Goal: Submit feedback/report problem: Submit feedback/report problem

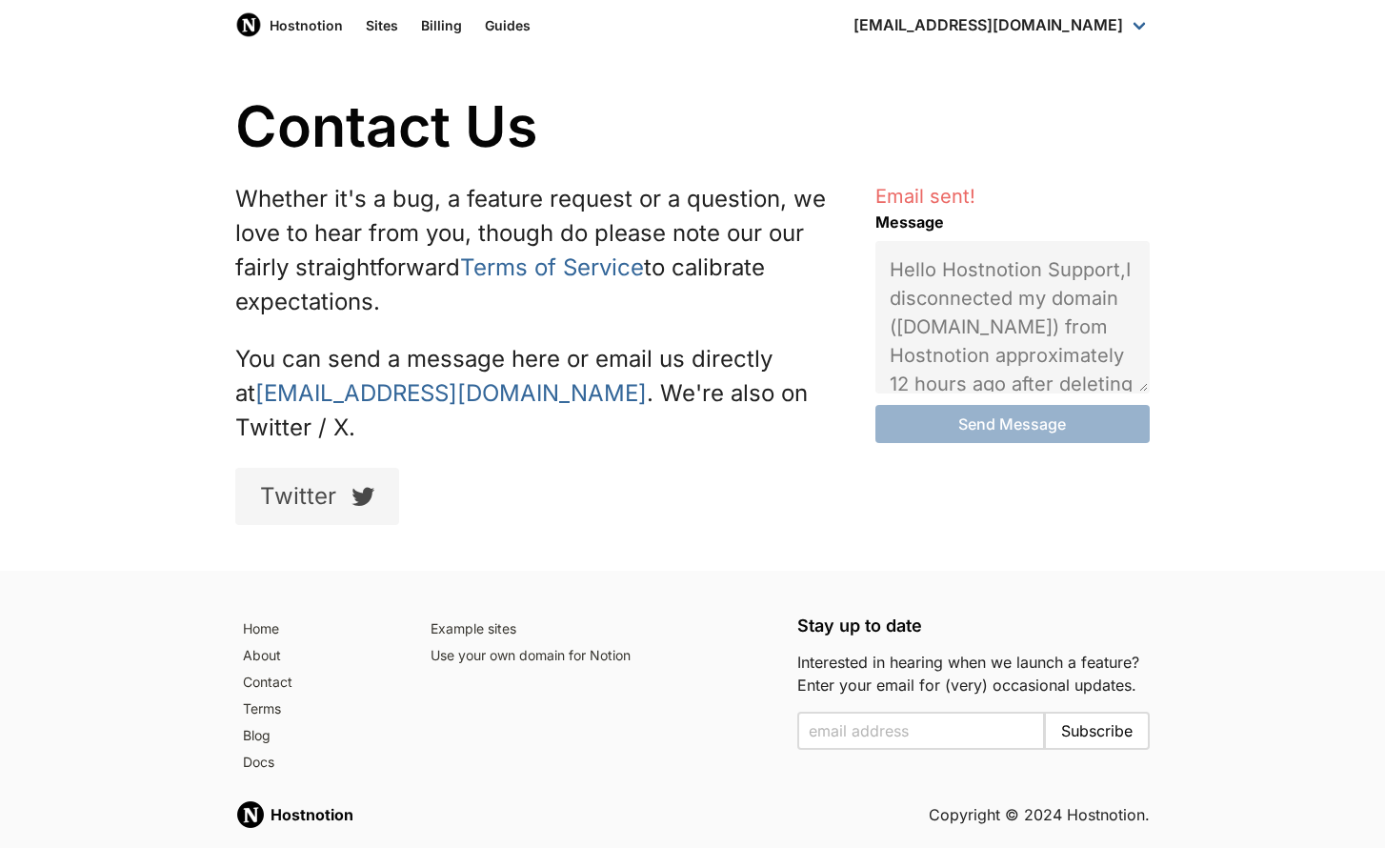
scroll to position [962, 0]
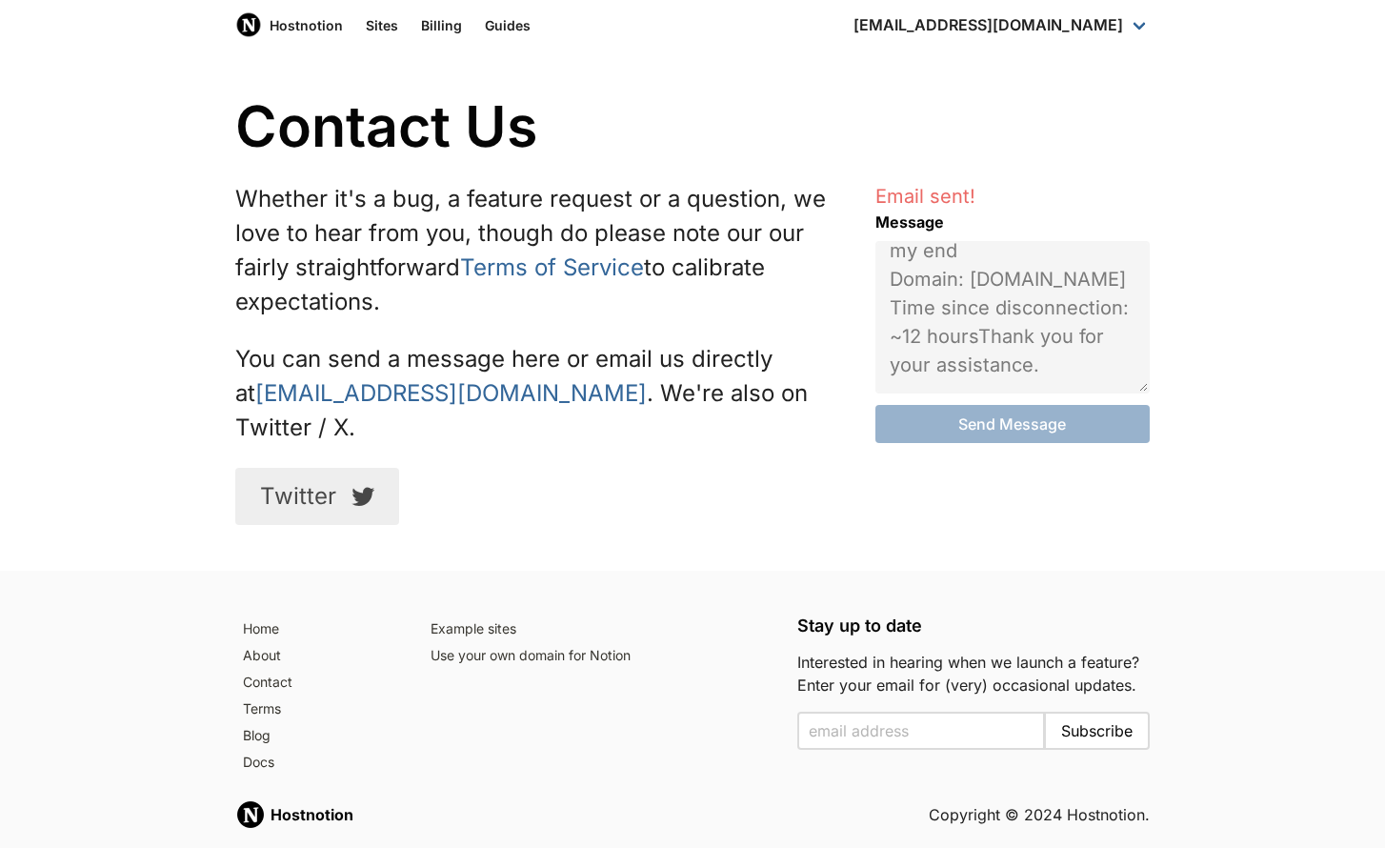
click at [359, 485] on icon at bounding box center [363, 496] width 23 height 23
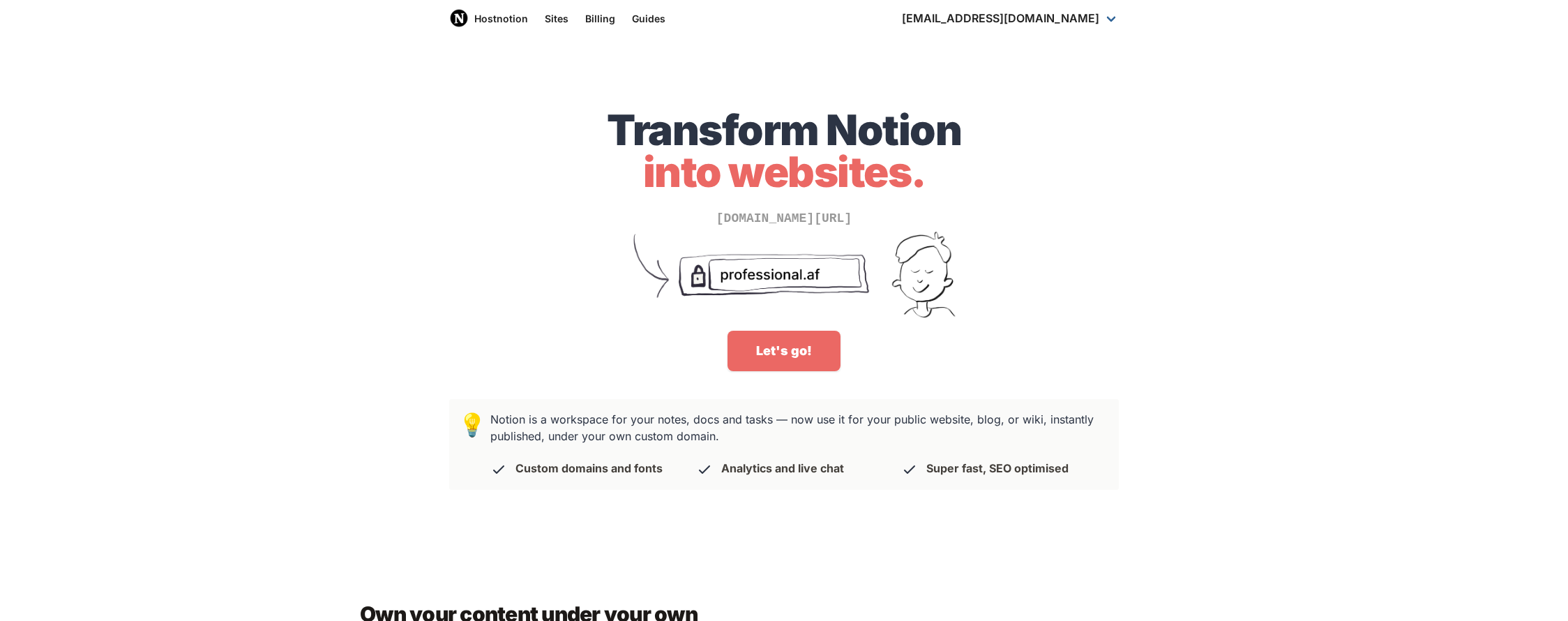
click at [214, 444] on section "💡 Notion is a workspace for your notes, docs and tasks — now use it for your pu…" at bounding box center [784, 445] width 1568 height 91
click at [1028, 6] on link "[EMAIL_ADDRESS][DOMAIN_NAME]" at bounding box center [1009, 18] width 234 height 37
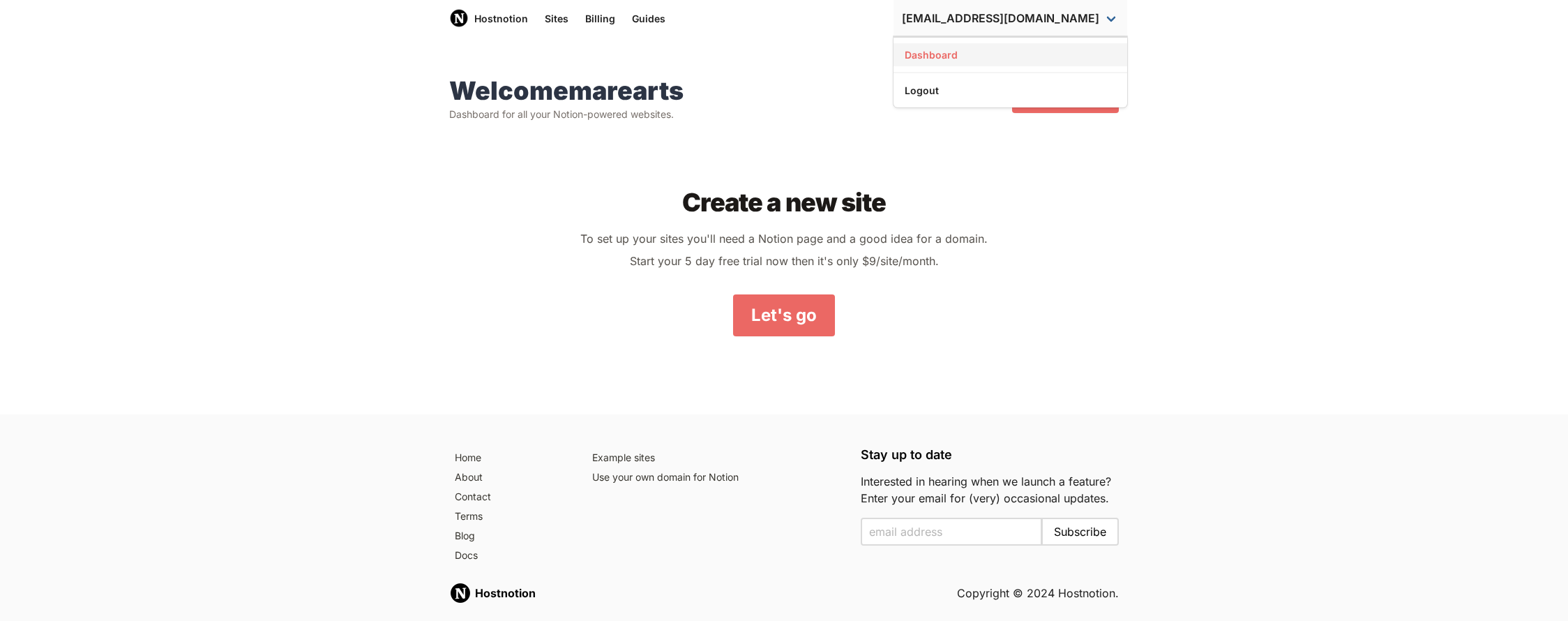
click at [1007, 55] on link "Dashboard" at bounding box center [1009, 54] width 234 height 23
click at [793, 78] on div "Welcome marearts Dashboard for all your Notion-powered websites. Create new site" at bounding box center [778, 94] width 681 height 56
click at [553, 18] on link "Sites" at bounding box center [556, 18] width 40 height 37
click at [979, 124] on div "Welcome marearts Dashboard for all your Notion-powered websites. Create new sit…" at bounding box center [784, 223] width 670 height 316
click at [553, 24] on link "Sites" at bounding box center [556, 18] width 40 height 37
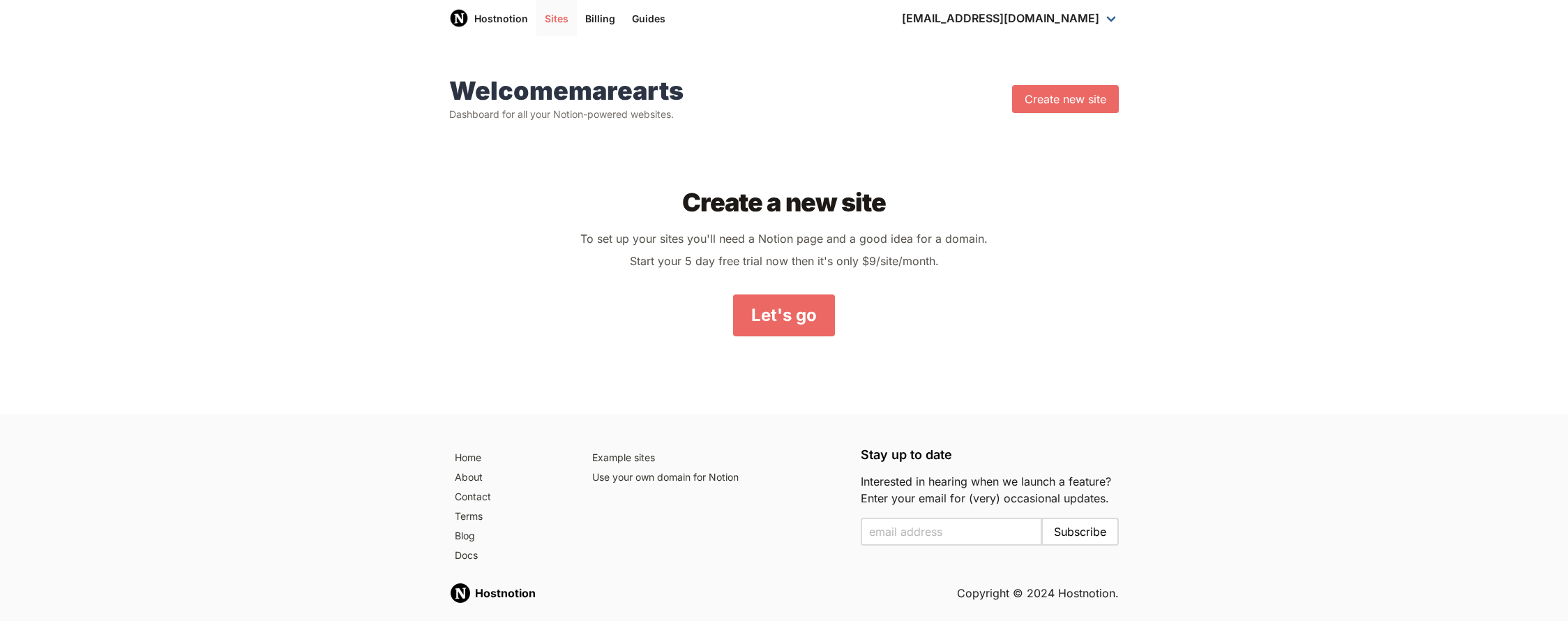
click at [553, 24] on link "Sites" at bounding box center [556, 18] width 40 height 37
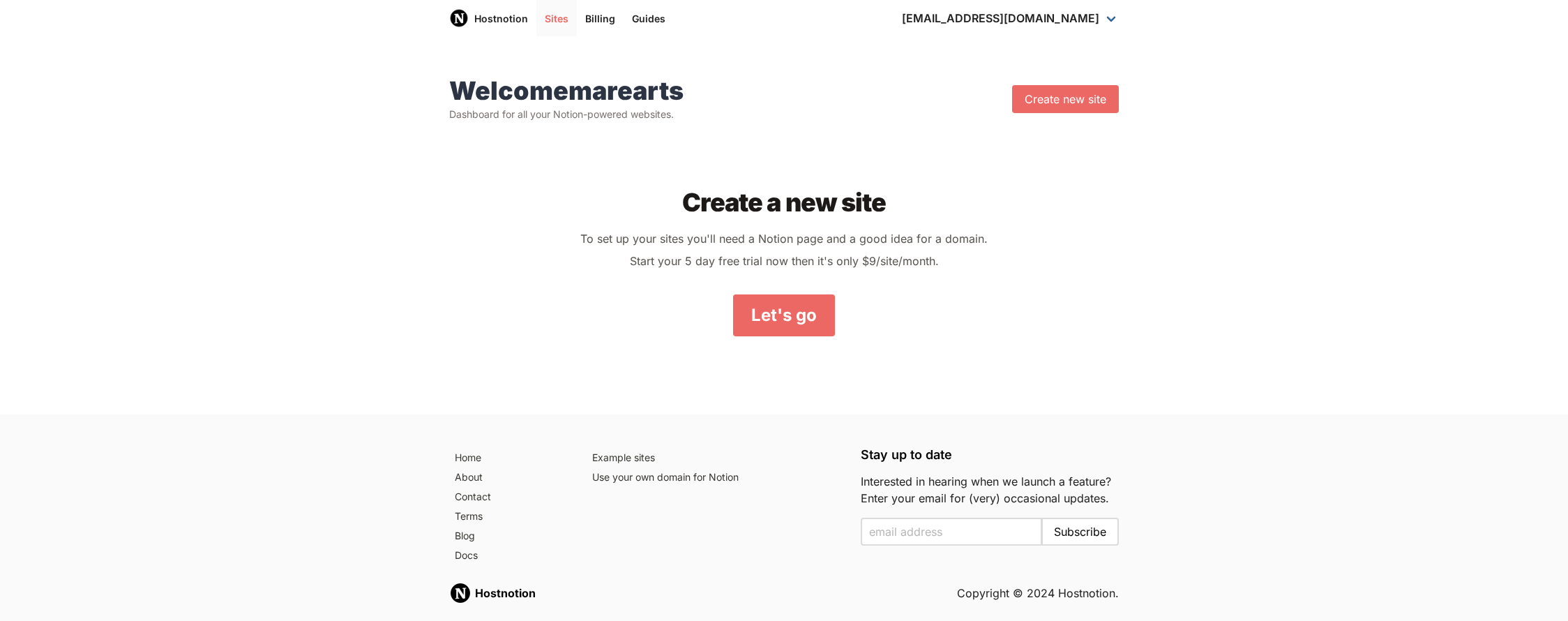
click at [553, 24] on link "Sites" at bounding box center [556, 18] width 40 height 37
click at [526, 237] on p "To set up your sites you'll need a Notion page and a good idea for a domain. St…" at bounding box center [784, 250] width 625 height 45
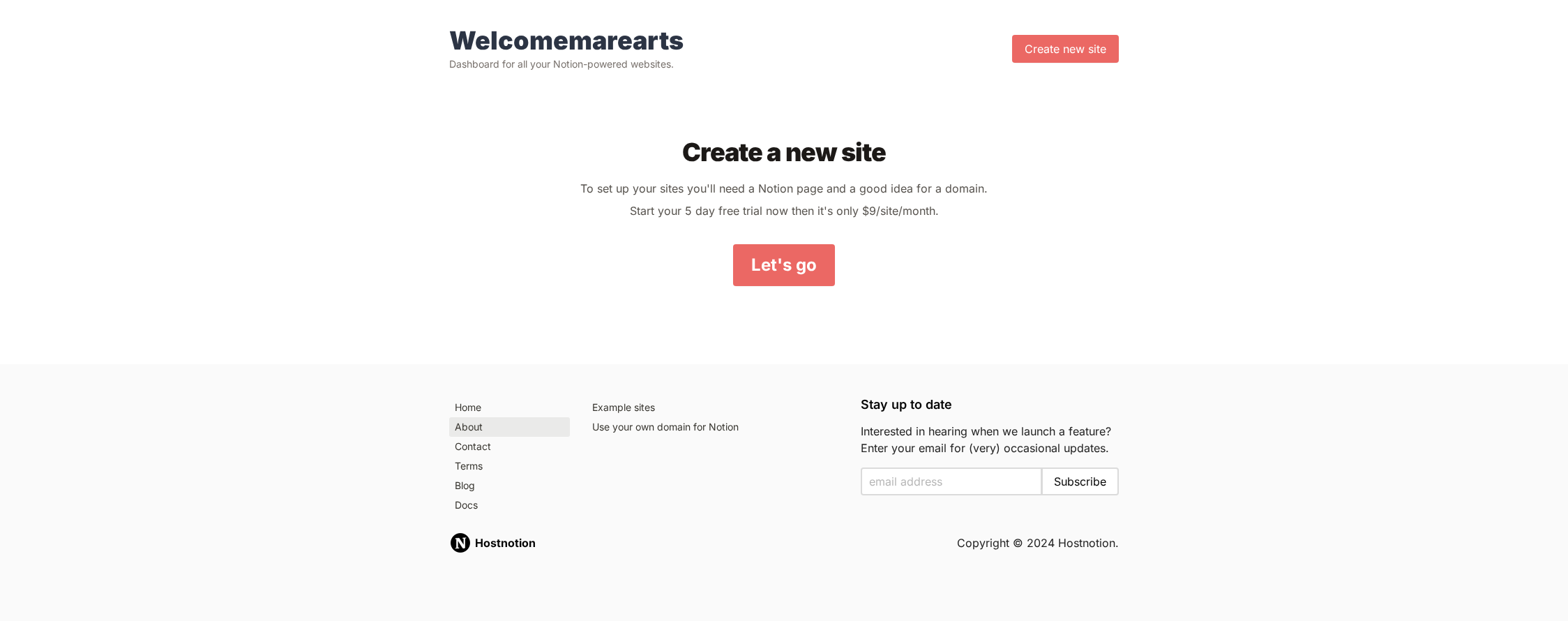
click at [479, 423] on link "About" at bounding box center [509, 427] width 121 height 20
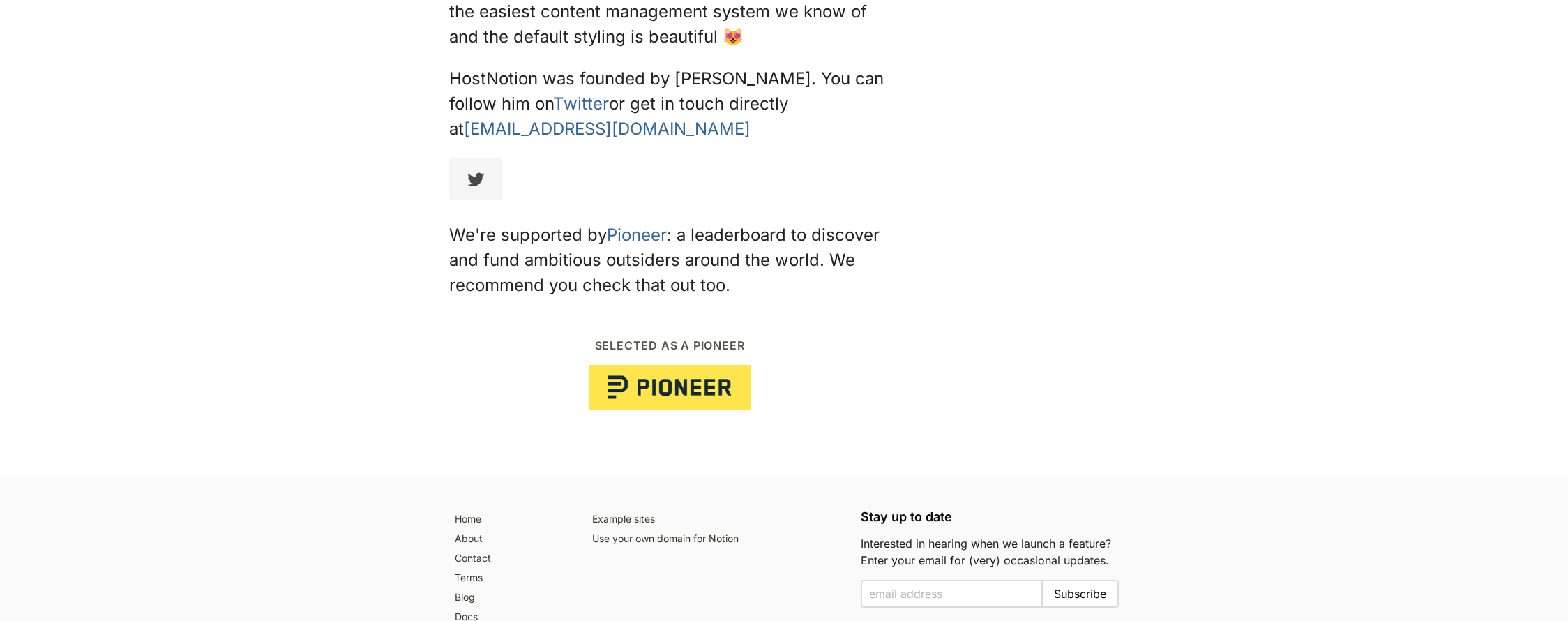
scroll to position [387, 0]
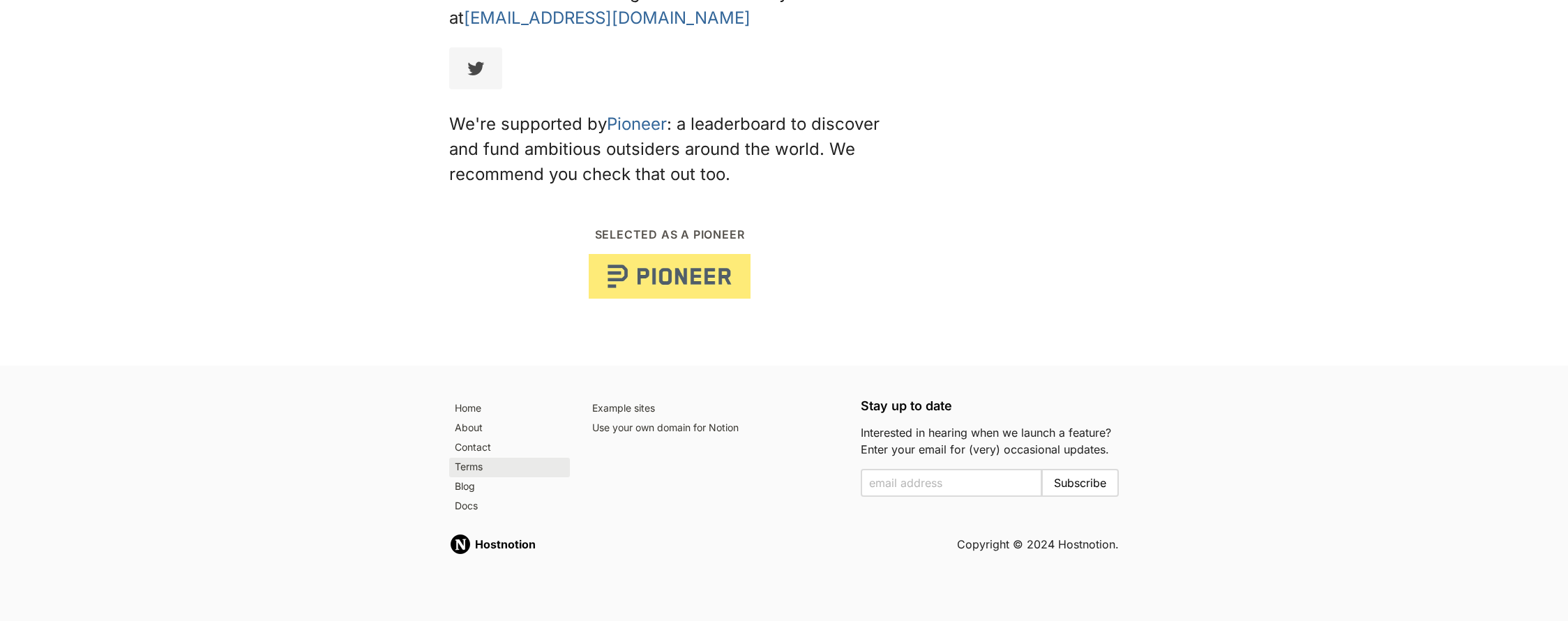
click at [495, 461] on link "Terms" at bounding box center [509, 467] width 121 height 20
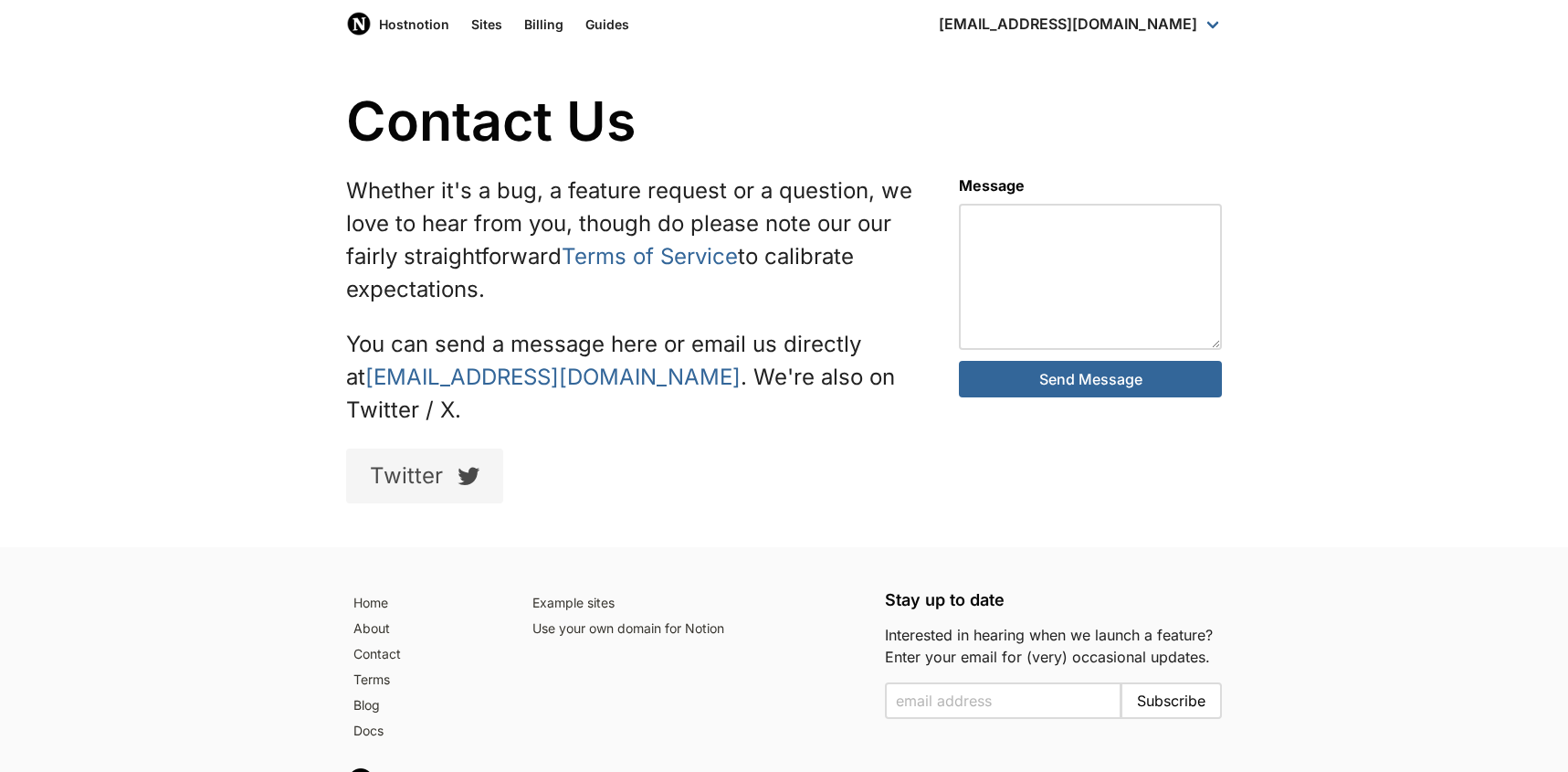
click at [627, 275] on p "Whether it's a bug, a feature request or a question, we love to hear from you, …" at bounding box center [631, 240] width 569 height 131
click at [554, 301] on p "Whether it's a bug, a feature request or a question, we love to hear from you, …" at bounding box center [631, 240] width 569 height 131
click at [1005, 273] on textarea at bounding box center [1090, 276] width 263 height 146
click at [233, 438] on div "Contact Us Whether it's a bug, a feature request or a question, we love to hear…" at bounding box center [784, 297] width 1568 height 500
drag, startPoint x: 209, startPoint y: 195, endPoint x: 242, endPoint y: 150, distance: 55.8
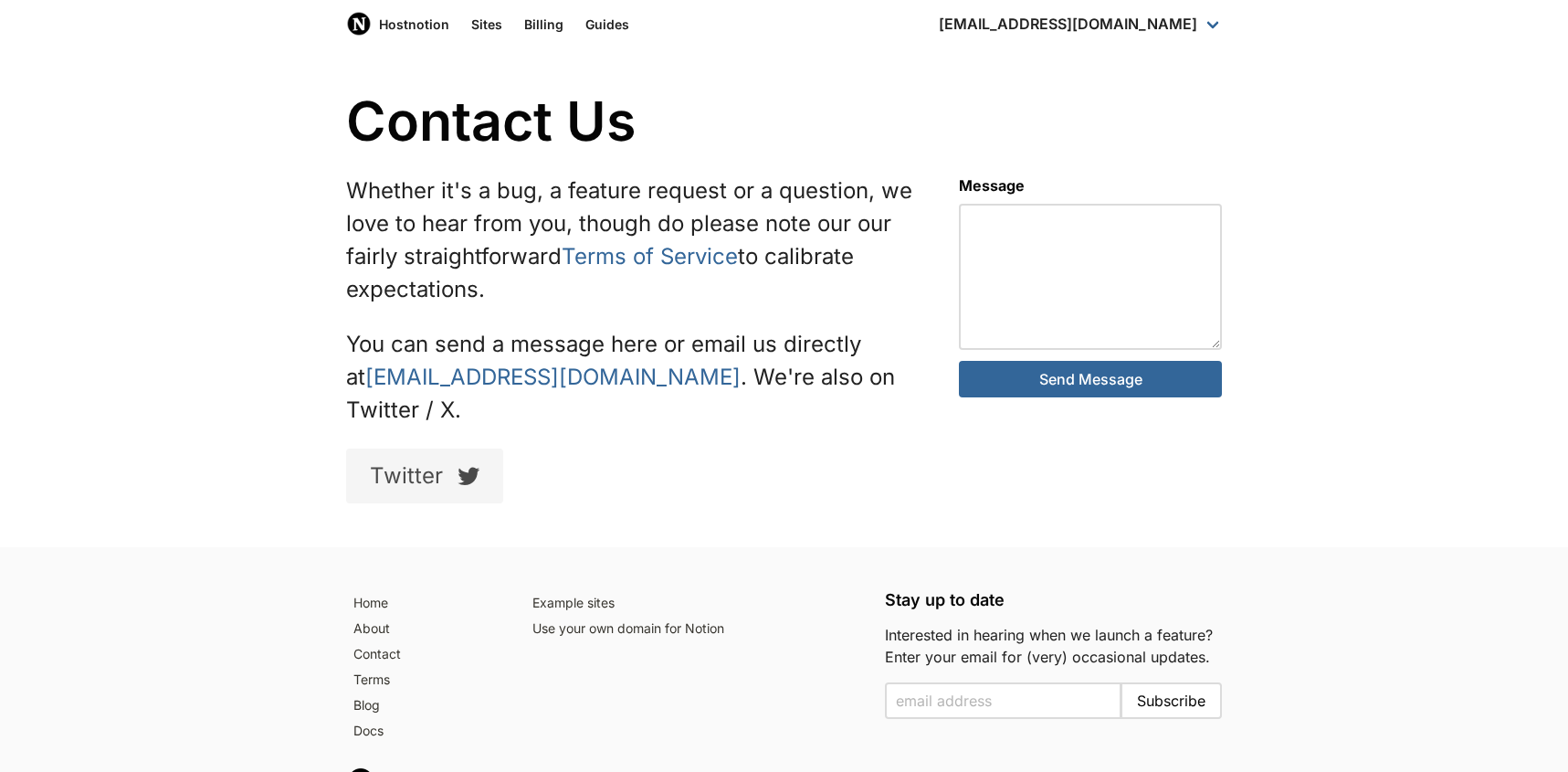
click at [209, 194] on div "Contact Us Whether it's a bug, a feature request or a question, we love to hear…" at bounding box center [784, 297] width 1568 height 500
